Goal: Transaction & Acquisition: Purchase product/service

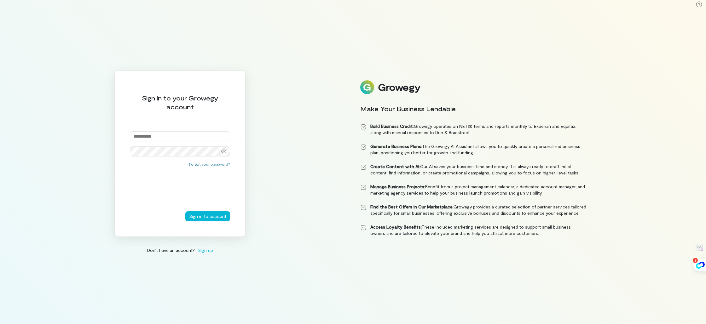
click at [196, 138] on input "email" at bounding box center [180, 136] width 100 height 10
type input "**********"
click at [185, 211] on button "Sign in to account" at bounding box center [207, 216] width 45 height 10
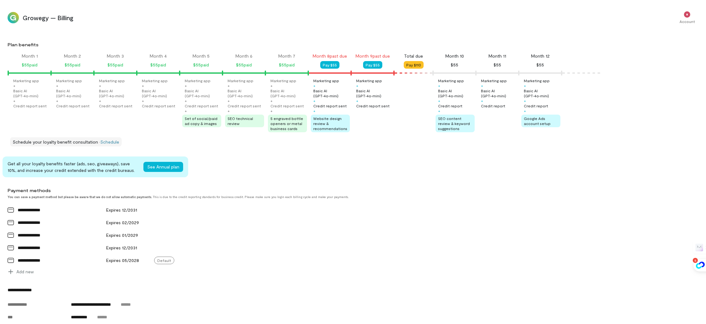
scroll to position [109, 0]
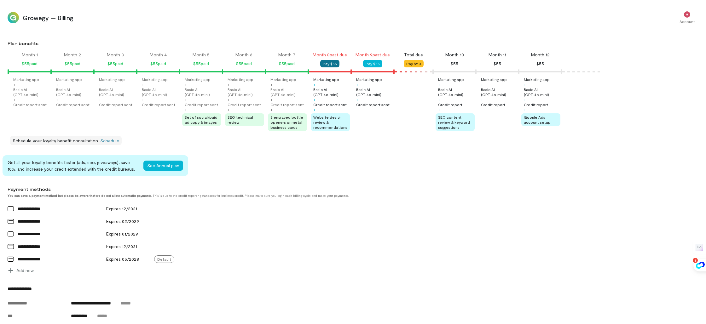
click at [329, 63] on button "Pay $55" at bounding box center [329, 64] width 19 height 8
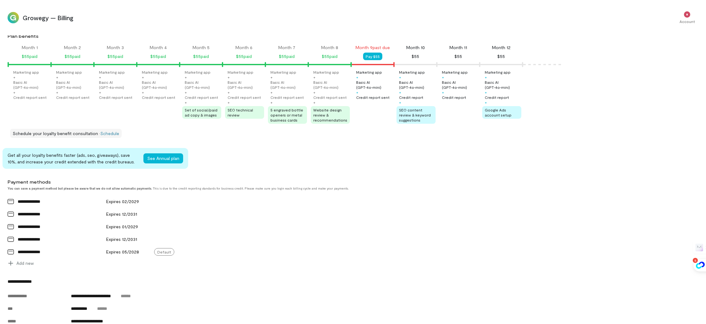
scroll to position [0, 0]
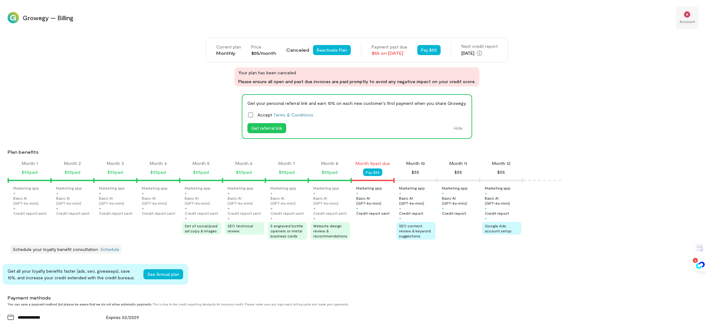
click at [684, 18] on div "*" at bounding box center [687, 13] width 14 height 9
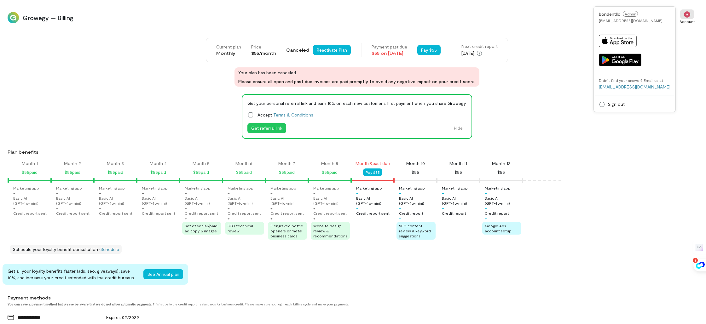
click at [619, 16] on span "bondentllc" at bounding box center [609, 13] width 21 height 5
drag, startPoint x: 593, startPoint y: 57, endPoint x: 586, endPoint y: 63, distance: 9.1
click at [592, 57] on div "Current plan Monthly Price $55/month Canceled Reactivate Plan Payment past due …" at bounding box center [357, 62] width 698 height 49
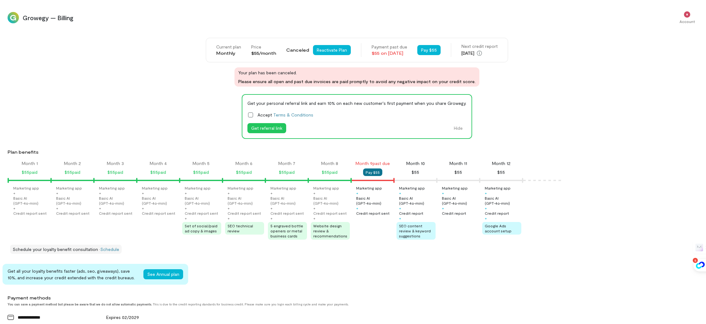
click at [371, 172] on button "Pay $55" at bounding box center [372, 173] width 19 height 8
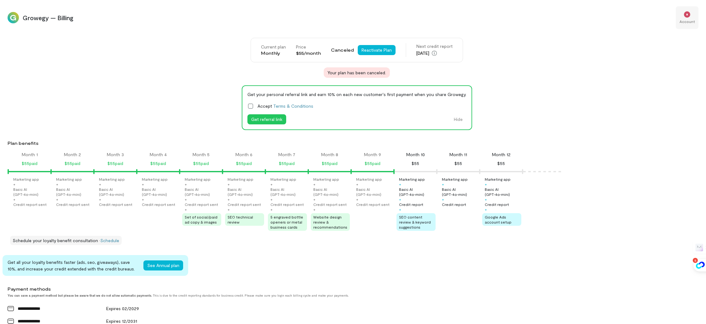
click at [691, 16] on div "*" at bounding box center [687, 13] width 14 height 9
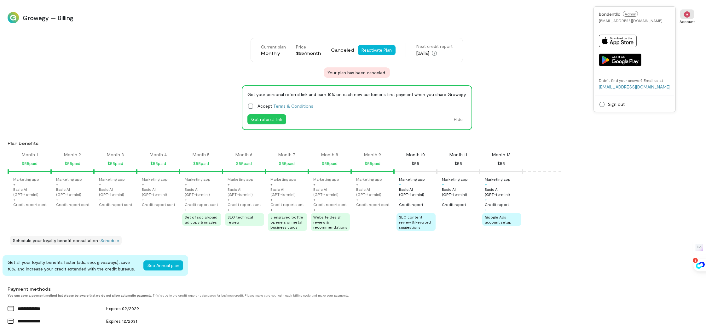
click at [630, 91] on div "Didn’t find your answer? Email us at [EMAIL_ADDRESS][DOMAIN_NAME]" at bounding box center [634, 84] width 79 height 18
click at [633, 87] on link "[EMAIL_ADDRESS][DOMAIN_NAME]" at bounding box center [635, 86] width 72 height 5
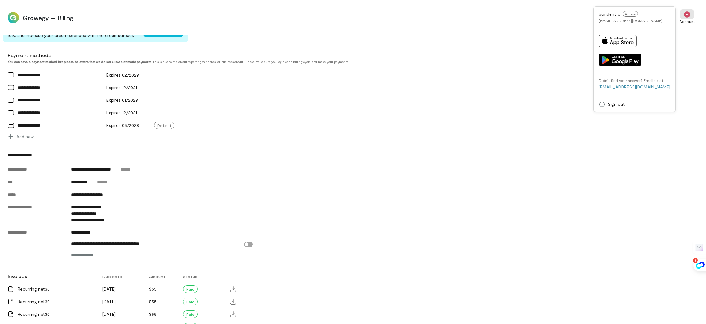
scroll to position [329, 0]
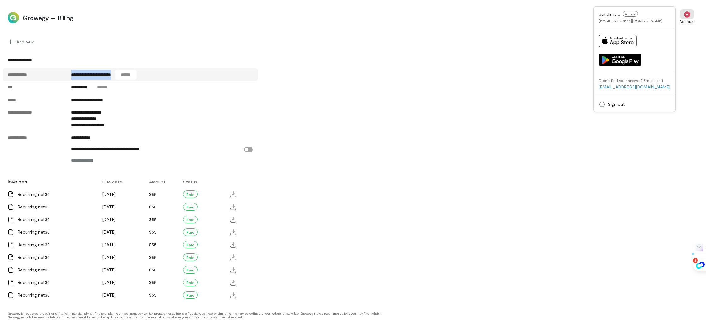
drag, startPoint x: 66, startPoint y: 75, endPoint x: 126, endPoint y: 77, distance: 59.6
click at [126, 77] on div "**********" at bounding box center [130, 74] width 255 height 13
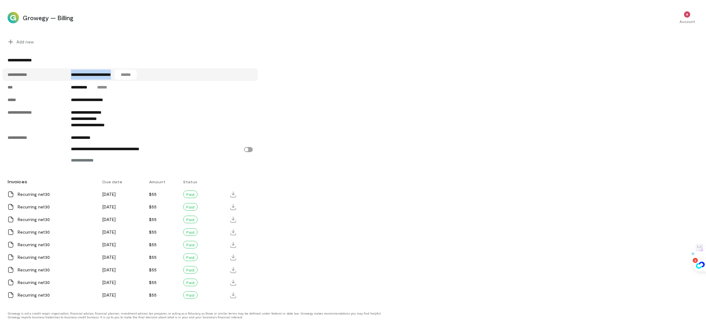
copy div "**********"
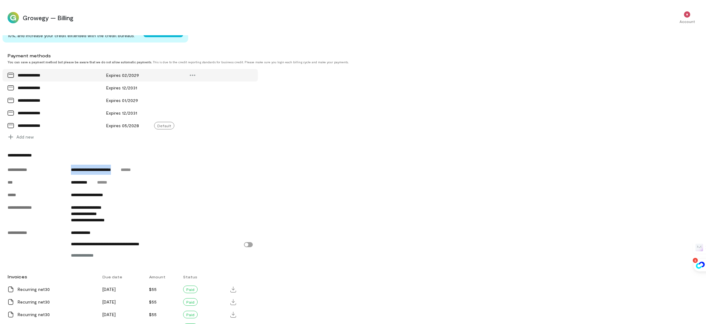
scroll to position [236, 0]
